Goal: Task Accomplishment & Management: Complete application form

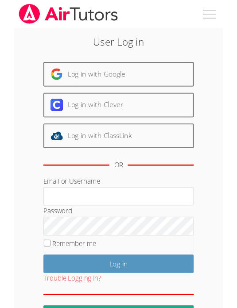
scroll to position [162, 0]
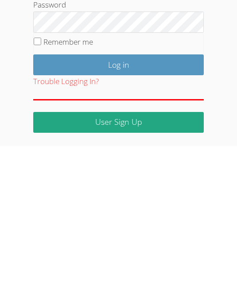
type input "[EMAIL_ADDRESS][DOMAIN_NAME]"
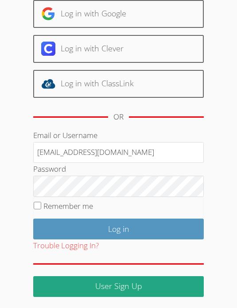
click at [119, 223] on input "Log in" at bounding box center [118, 229] width 170 height 21
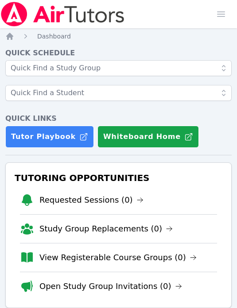
click at [209, 135] on div "Tutor Playbook Whiteboard Home" at bounding box center [118, 137] width 226 height 22
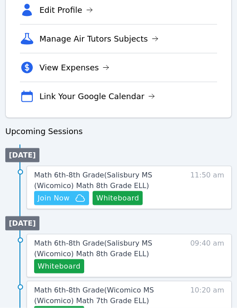
scroll to position [343, 0]
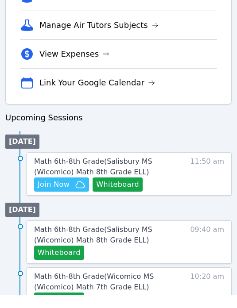
click at [56, 193] on span "Join Now" at bounding box center [54, 198] width 32 height 11
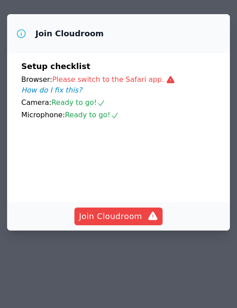
click at [112, 223] on span "Join Cloudroom" at bounding box center [118, 216] width 79 height 12
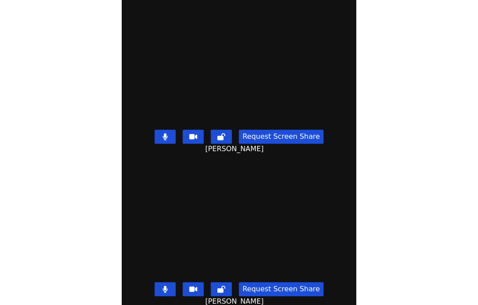
scroll to position [35, 0]
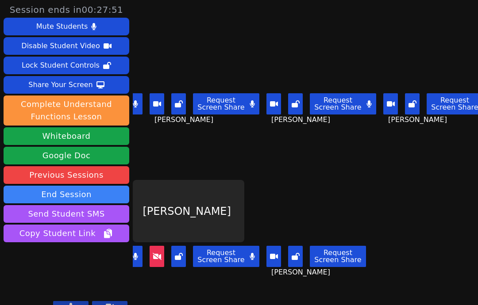
click at [78, 127] on button "Whiteboard" at bounding box center [67, 136] width 126 height 18
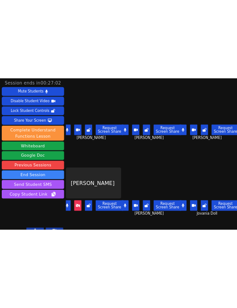
scroll to position [13, 0]
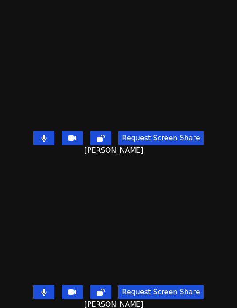
click at [185, 67] on video at bounding box center [118, 61] width 133 height 133
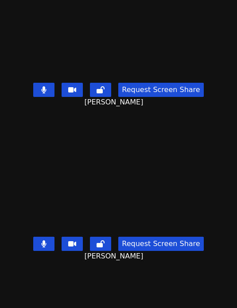
scroll to position [48, 4]
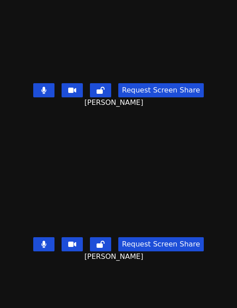
click at [185, 180] on video at bounding box center [118, 167] width 133 height 133
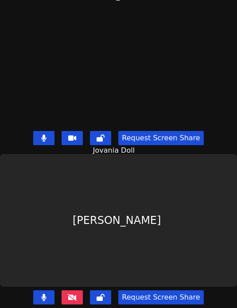
scroll to position [672, 0]
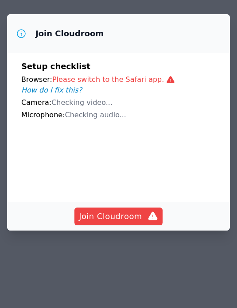
scroll to position [13, 0]
click at [122, 194] on video at bounding box center [87, 160] width 133 height 66
click at [108, 223] on span "Join Cloudroom" at bounding box center [118, 216] width 79 height 12
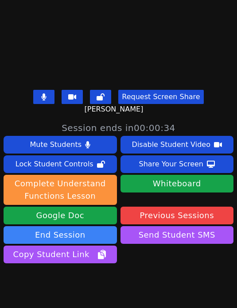
scroll to position [190, 0]
click at [78, 244] on button "End Session" at bounding box center [60, 235] width 113 height 18
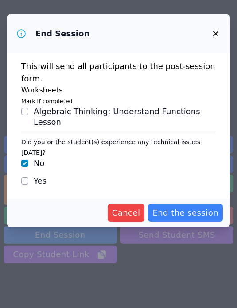
click at [174, 204] on button "End the session" at bounding box center [185, 213] width 75 height 18
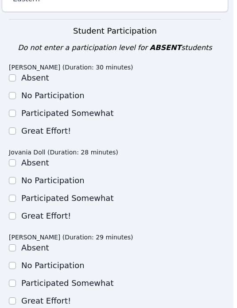
scroll to position [326, 4]
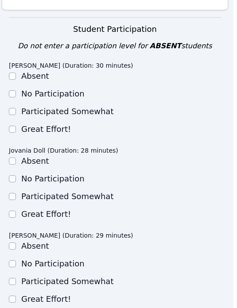
click at [21, 132] on label "Great Effort!" at bounding box center [46, 128] width 50 height 9
click at [16, 132] on input "Great Effort!" at bounding box center [12, 129] width 7 height 7
checkbox input "true"
click at [16, 210] on div "Great Effort!" at bounding box center [115, 214] width 212 height 11
click at [22, 115] on label "Participated Somewhat" at bounding box center [67, 111] width 92 height 9
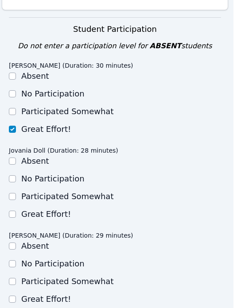
click at [16, 115] on input "Participated Somewhat" at bounding box center [12, 111] width 7 height 7
checkbox input "true"
click at [17, 211] on div "Great Effort!" at bounding box center [115, 214] width 212 height 11
click at [15, 128] on input "Great Effort!" at bounding box center [12, 129] width 7 height 7
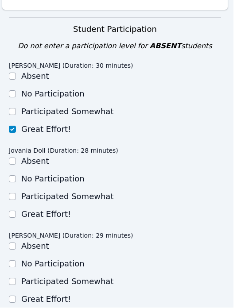
checkbox input "true"
checkbox input "false"
click at [9, 216] on input "Great Effort!" at bounding box center [12, 214] width 7 height 7
checkbox input "true"
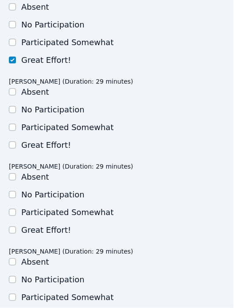
scroll to position [482, 4]
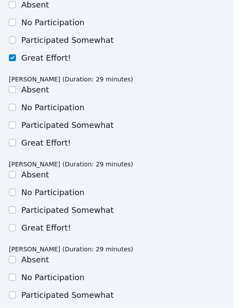
click at [22, 143] on label "Great Effort!" at bounding box center [46, 142] width 50 height 9
click at [16, 143] on input "Great Effort!" at bounding box center [12, 142] width 7 height 7
checkbox input "true"
click at [15, 229] on input "Great Effort!" at bounding box center [12, 227] width 7 height 7
checkbox input "true"
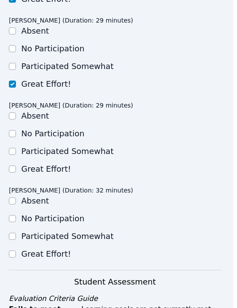
scroll to position [627, 4]
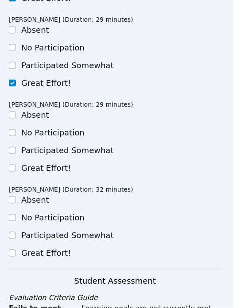
click at [15, 168] on input "Great Effort!" at bounding box center [12, 168] width 7 height 7
checkbox input "true"
click at [17, 251] on div "Great Effort!" at bounding box center [115, 253] width 212 height 11
click at [13, 254] on input "Great Effort!" at bounding box center [12, 253] width 7 height 7
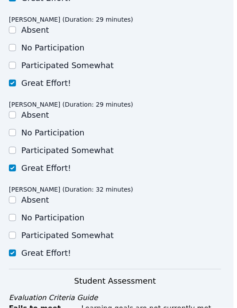
checkbox input "true"
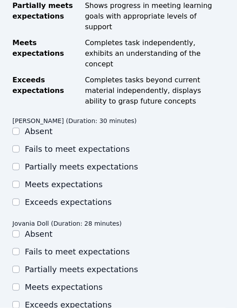
scroll to position [967, 0]
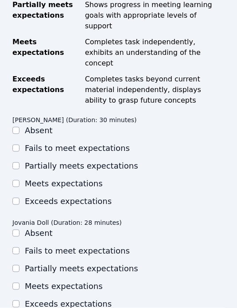
click at [23, 178] on div "Meets expectations" at bounding box center [118, 183] width 212 height 11
click at [17, 180] on input "Meets expectations" at bounding box center [15, 183] width 7 height 7
checkbox input "true"
click at [16, 265] on input "Partially meets expectations" at bounding box center [15, 268] width 7 height 7
checkbox input "true"
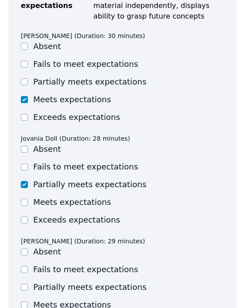
scroll to position [1052, 0]
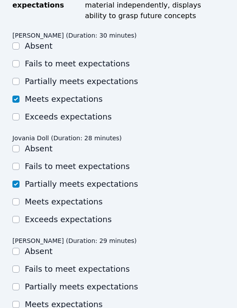
click at [18, 301] on input "Meets expectations" at bounding box center [15, 304] width 7 height 7
checkbox input "true"
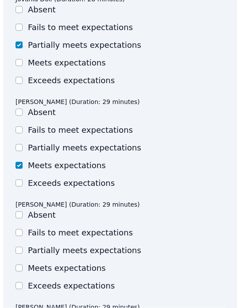
scroll to position [1190, 0]
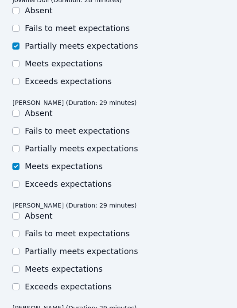
click at [16, 266] on input "Meets expectations" at bounding box center [15, 269] width 7 height 7
checkbox input "true"
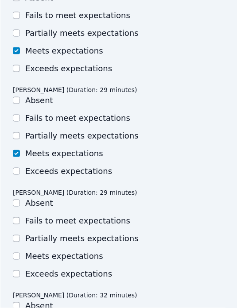
scroll to position [1306, 0]
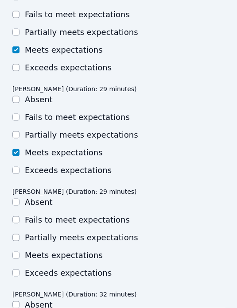
click at [17, 252] on input "Meets expectations" at bounding box center [15, 255] width 7 height 7
checkbox input "true"
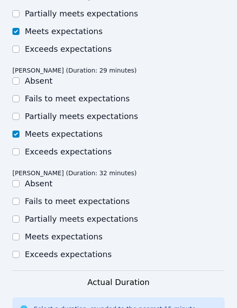
scroll to position [1442, 0]
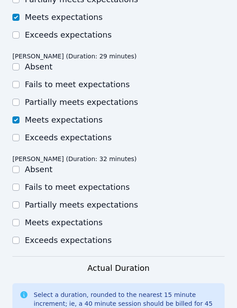
click at [19, 219] on input "Meets expectations" at bounding box center [15, 222] width 7 height 7
checkbox input "true"
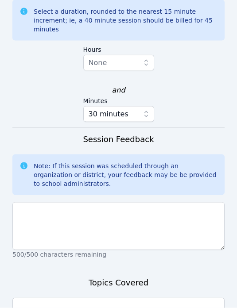
scroll to position [1727, 0]
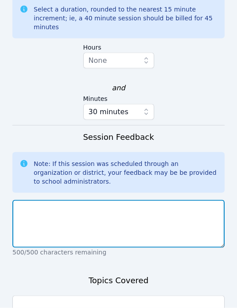
click at [71, 200] on textarea at bounding box center [118, 224] width 212 height 48
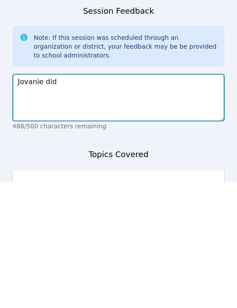
click at [61, 200] on textarea "Jovanie did" at bounding box center [118, 224] width 212 height 48
click at [97, 200] on textarea "Jovanie did a great" at bounding box center [118, 224] width 212 height 48
click at [95, 200] on textarea "Jovanie did a great" at bounding box center [118, 224] width 212 height 48
click at [100, 200] on textarea "Jovanie did a great" at bounding box center [118, 224] width 212 height 48
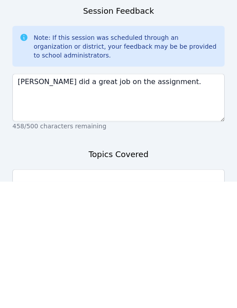
scroll to position [1757, 0]
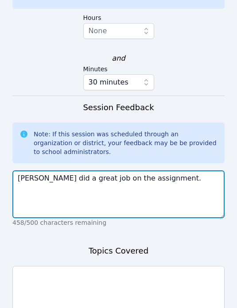
type textarea "Jovanie did a great job on the assignment."
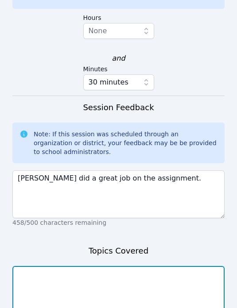
click at [80, 266] on textarea at bounding box center [118, 290] width 212 height 48
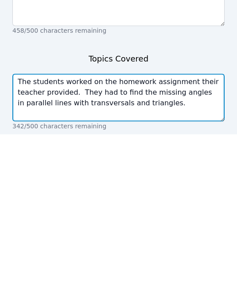
type textarea "The students worked on the homework assignment their teacher provided. They had…"
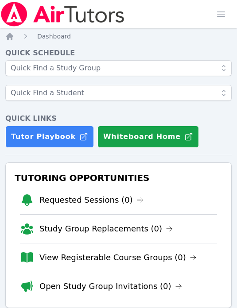
click at [215, 16] on span "button" at bounding box center [220, 13] width 19 height 19
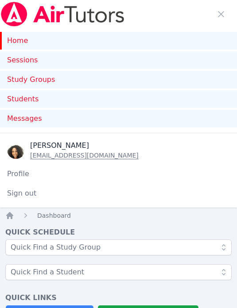
click at [15, 192] on button "Sign out" at bounding box center [21, 194] width 43 height 18
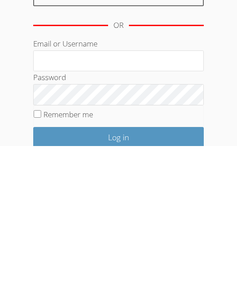
scroll to position [70, 0]
